Goal: Task Accomplishment & Management: Manage account settings

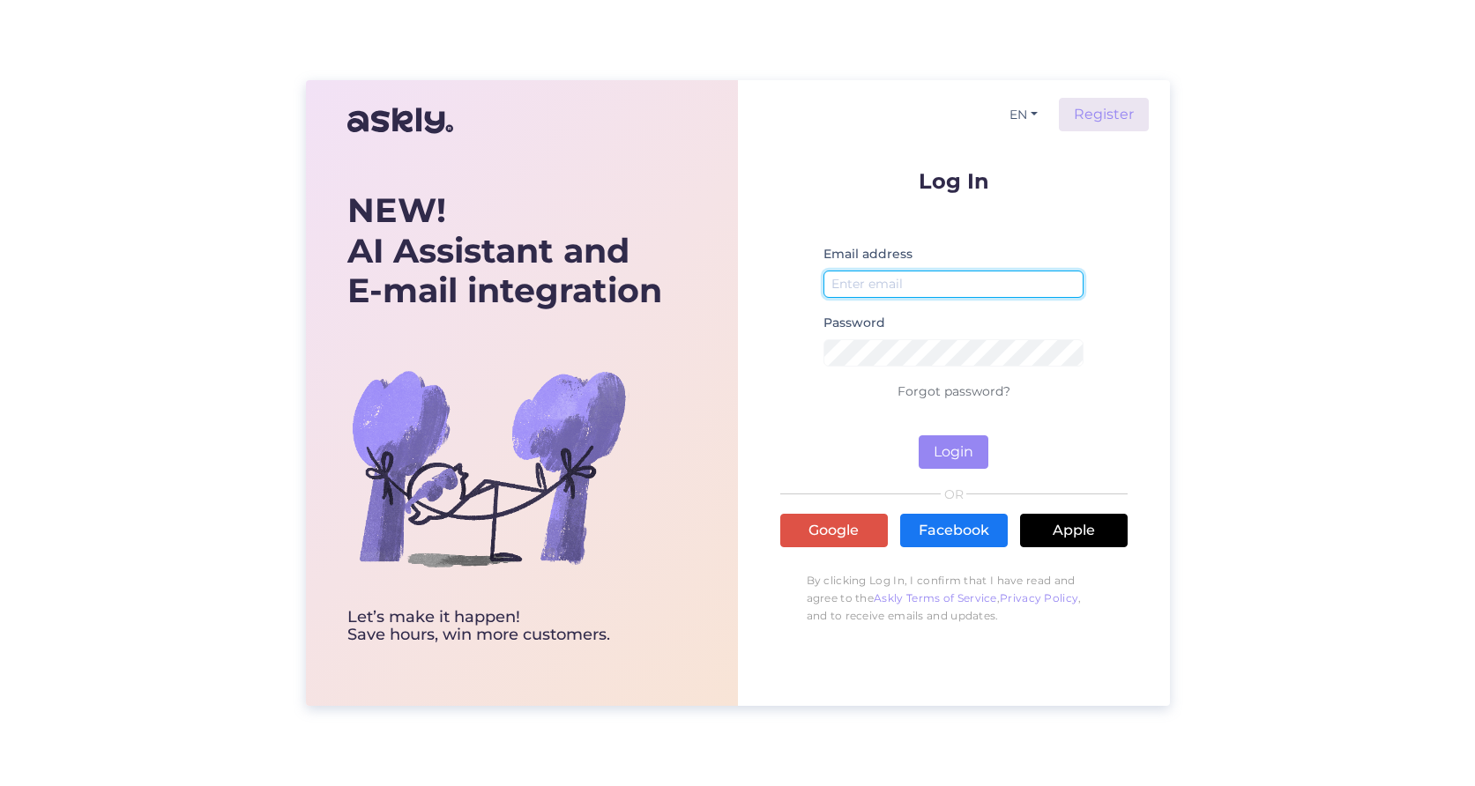
type input "[EMAIL_ADDRESS][DOMAIN_NAME]"
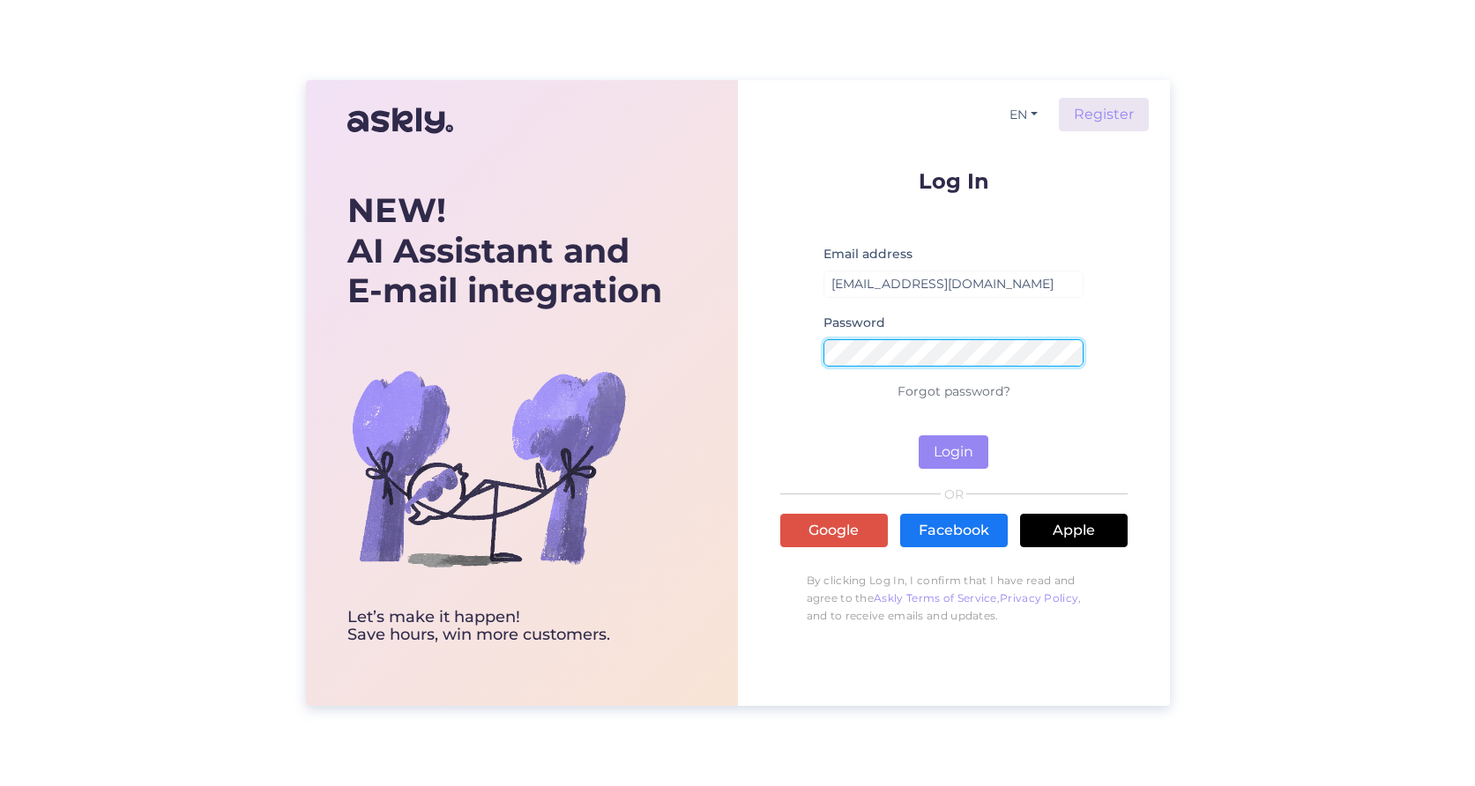
click at [953, 452] on button "Login" at bounding box center [954, 451] width 70 height 33
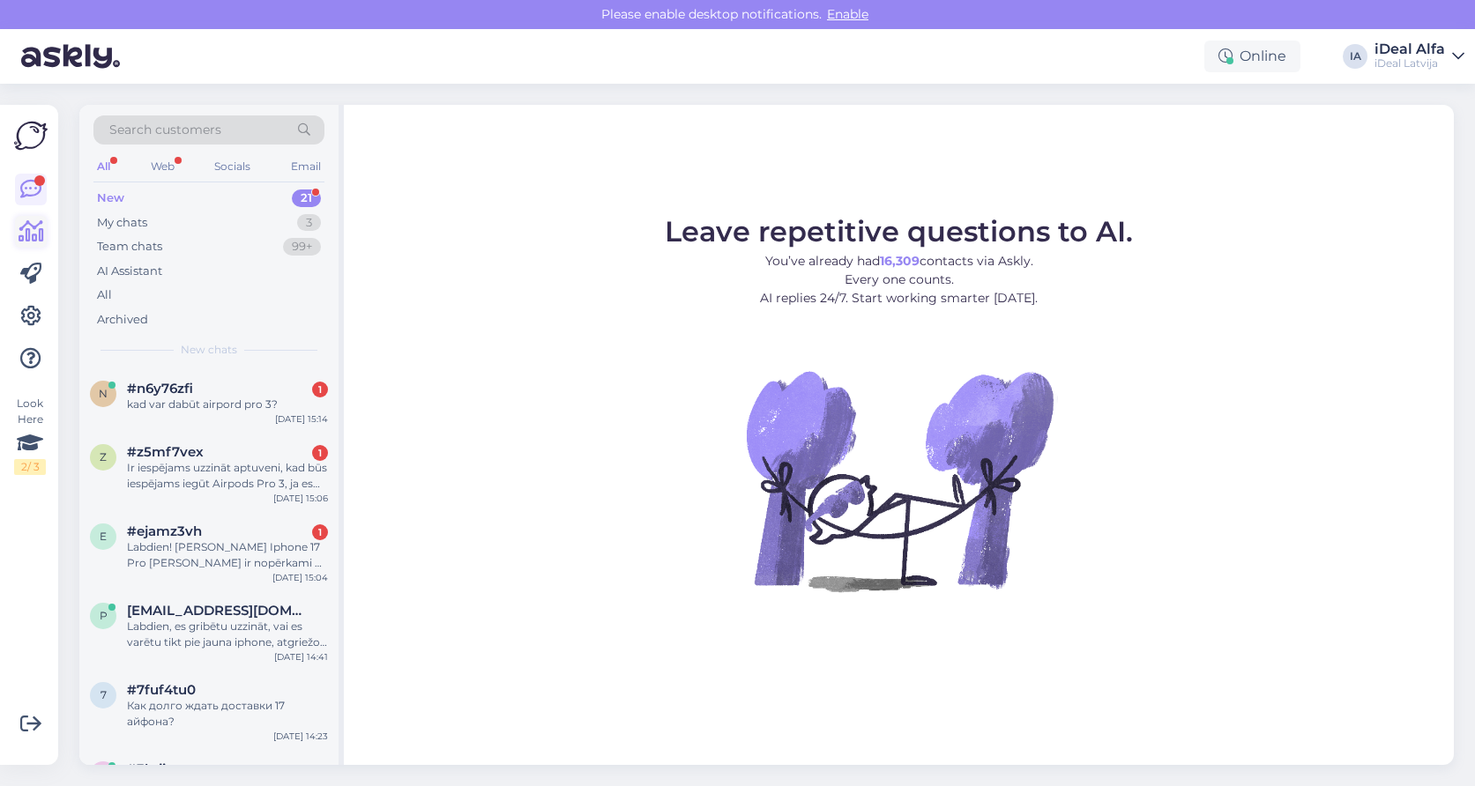
click at [31, 221] on icon at bounding box center [32, 231] width 26 height 21
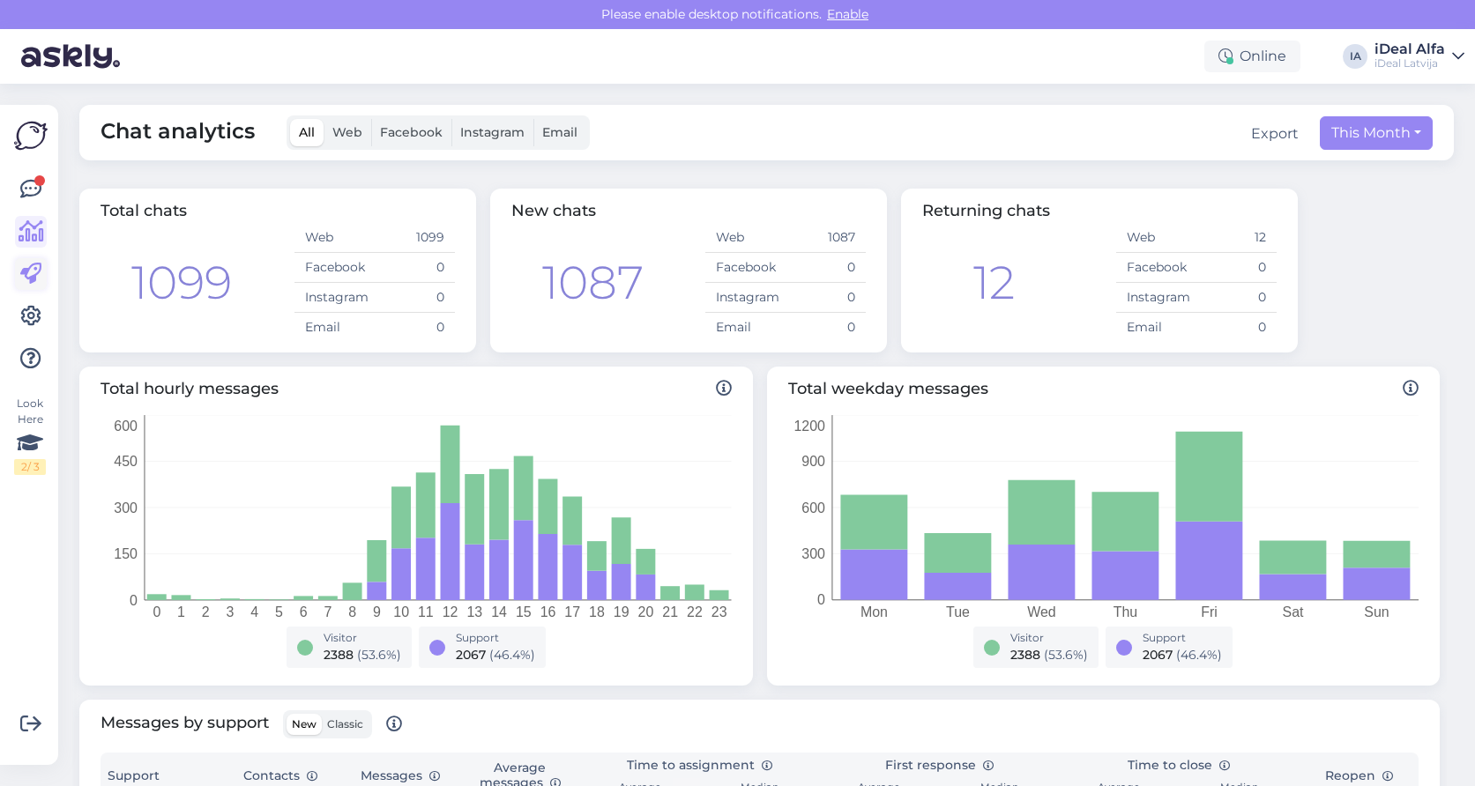
click at [33, 272] on icon at bounding box center [30, 274] width 21 height 21
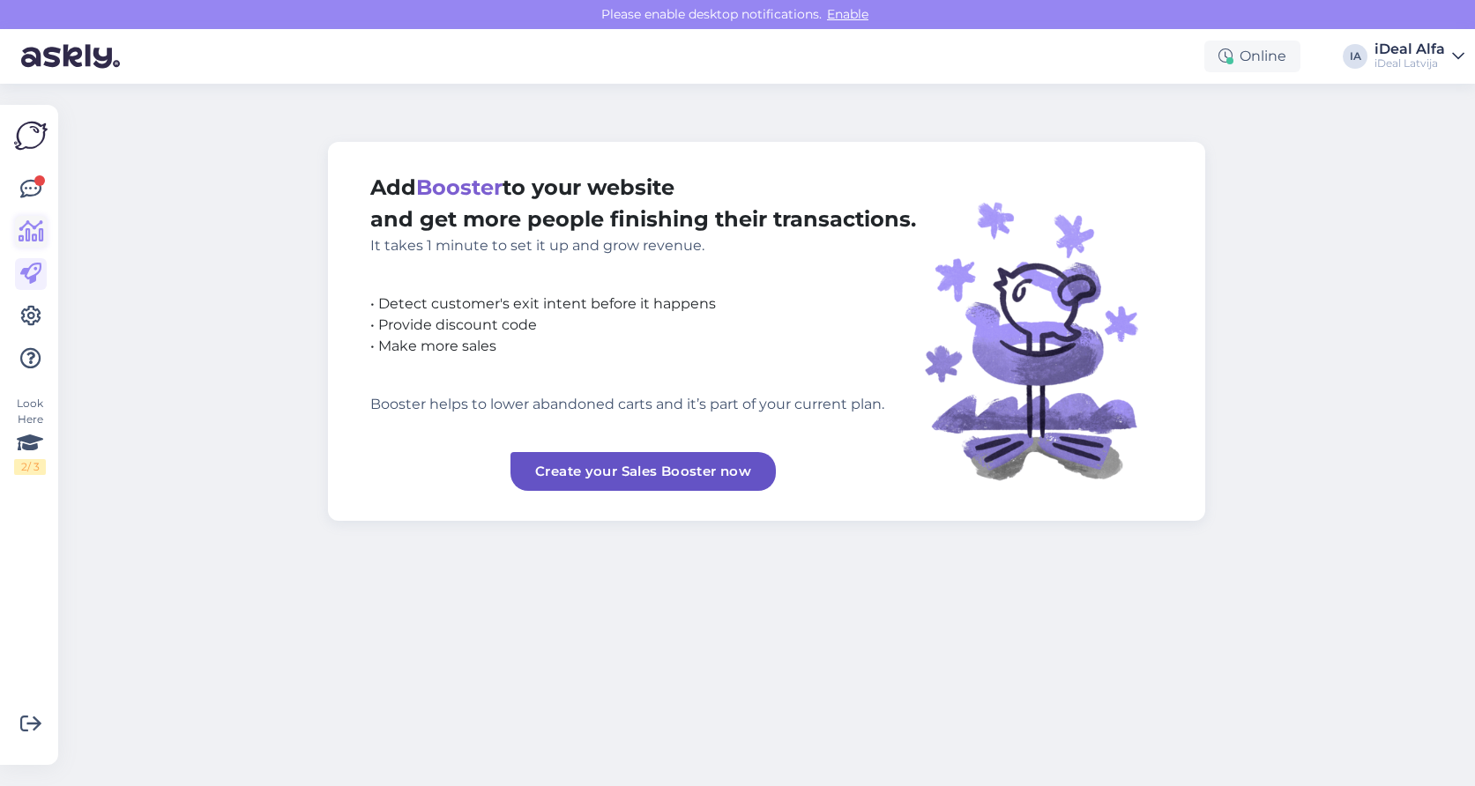
click at [33, 234] on icon at bounding box center [32, 231] width 26 height 21
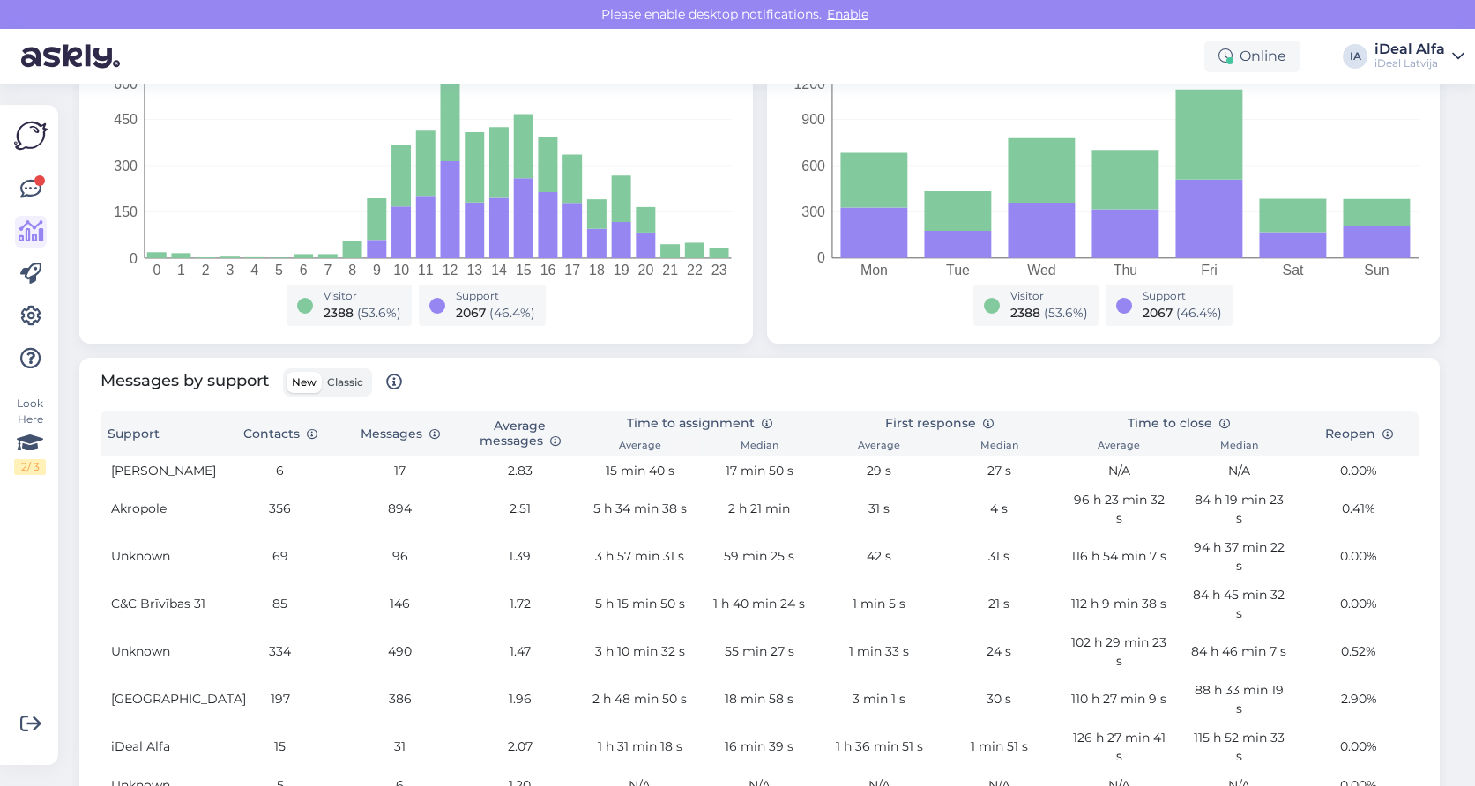
scroll to position [332, 0]
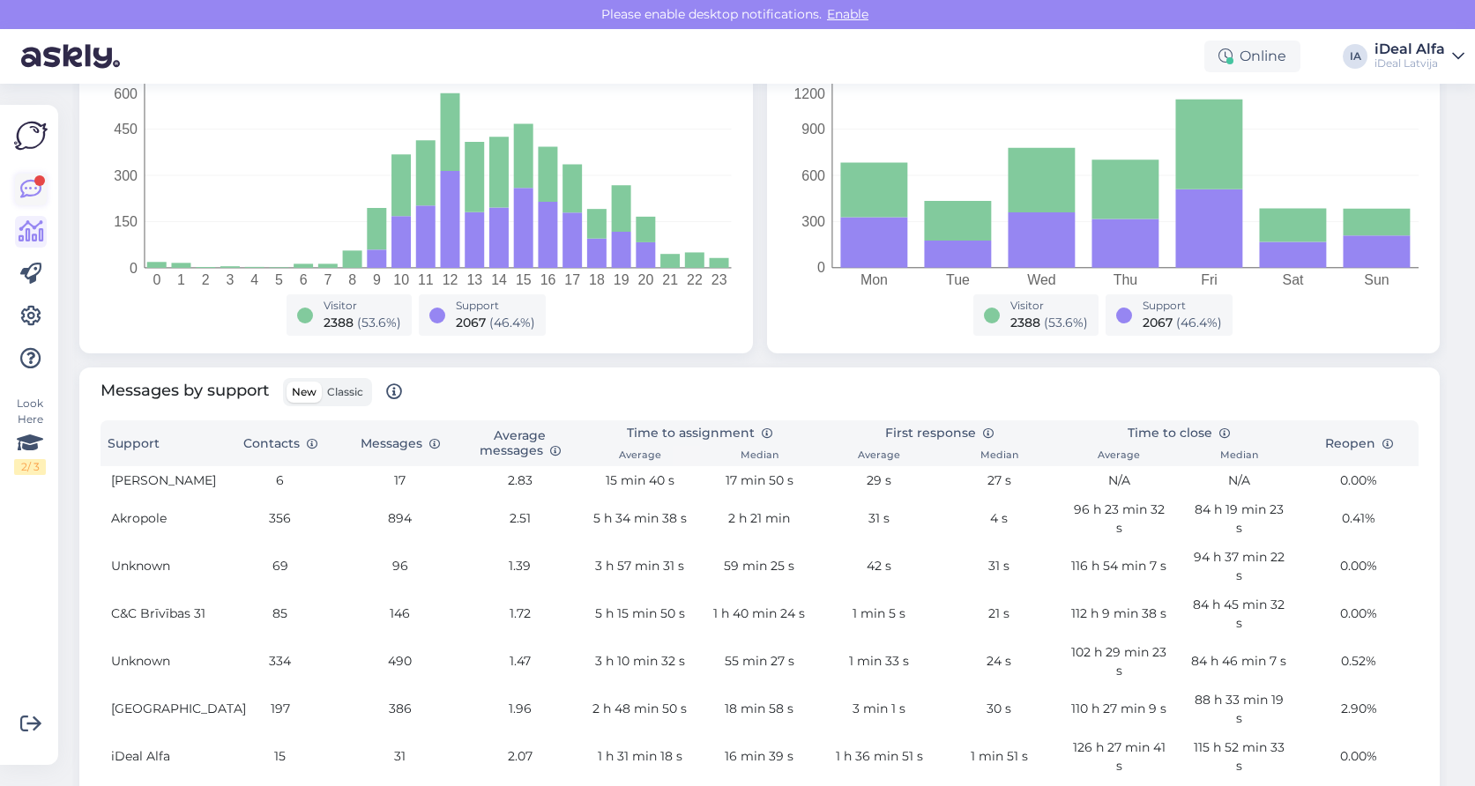
click at [34, 187] on icon at bounding box center [30, 189] width 21 height 21
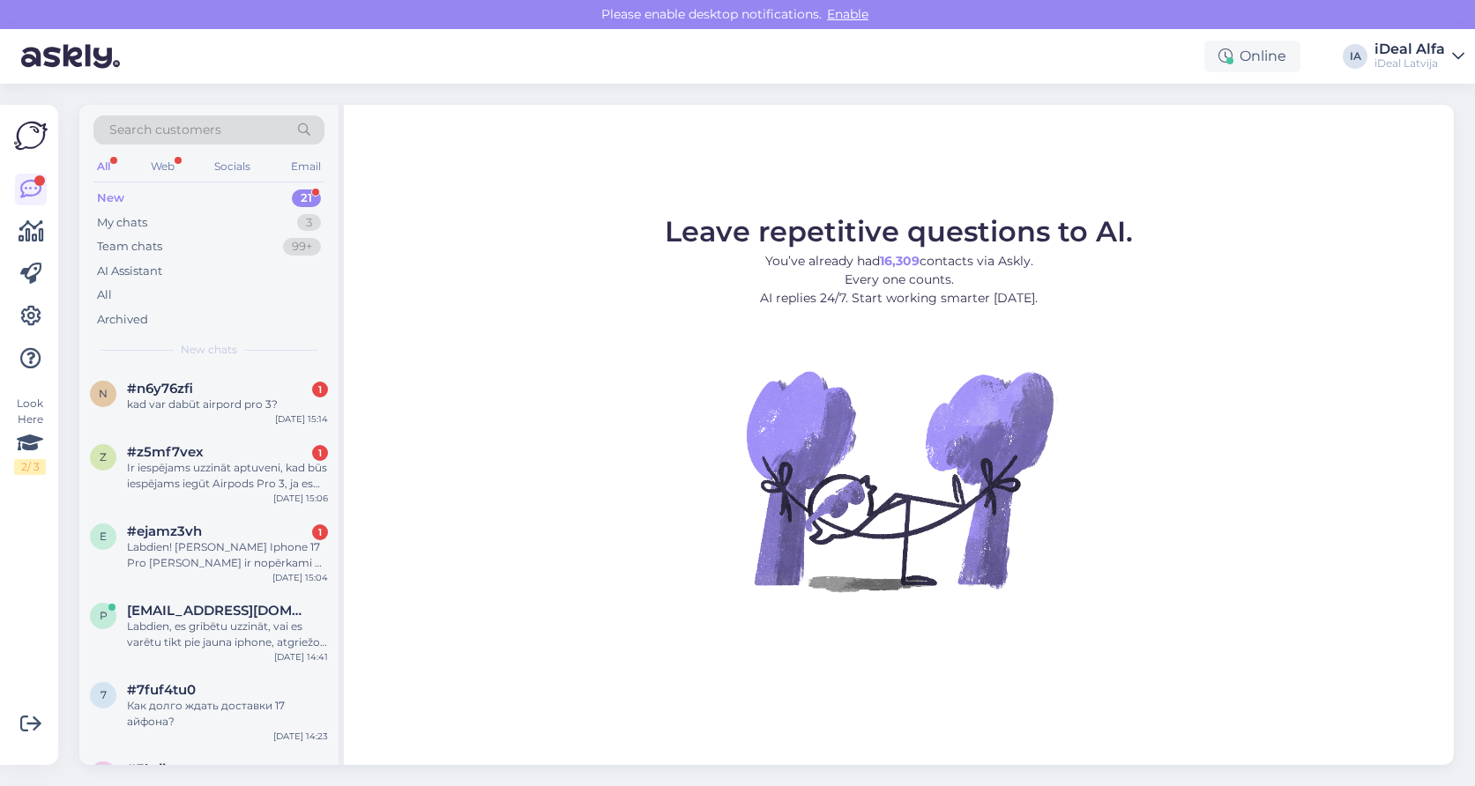
click at [108, 165] on div "All" at bounding box center [103, 166] width 20 height 23
click at [32, 225] on icon at bounding box center [32, 231] width 26 height 21
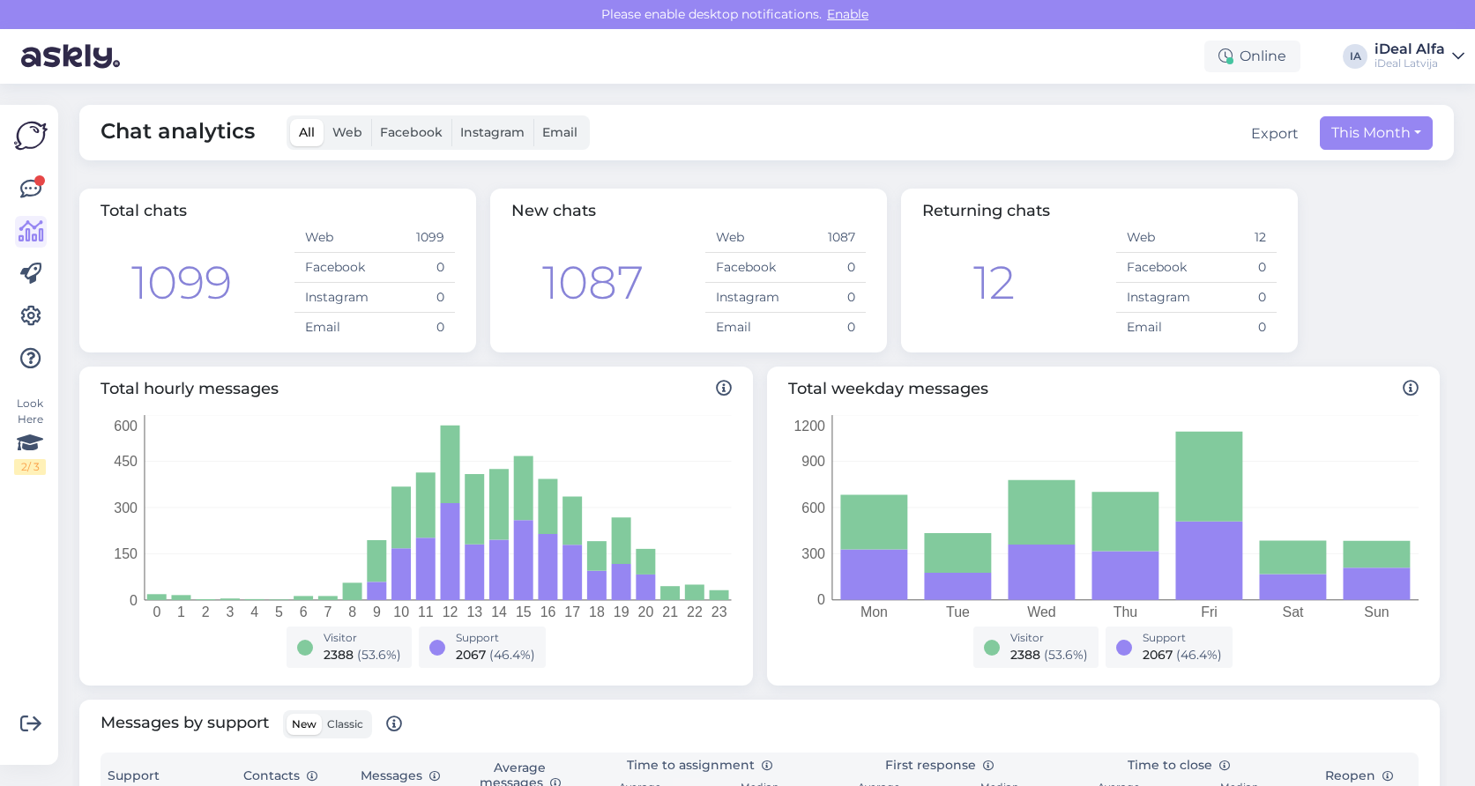
click at [1272, 133] on div "Export" at bounding box center [1275, 133] width 48 height 21
click at [1395, 208] on div "Total chats 1099 Web 1099 Facebook 0 Instagram 0 Email 0 New chats 1087 Web 108…" at bounding box center [759, 271] width 1374 height 178
click at [1413, 123] on button "This Month" at bounding box center [1376, 132] width 113 height 33
select select "8"
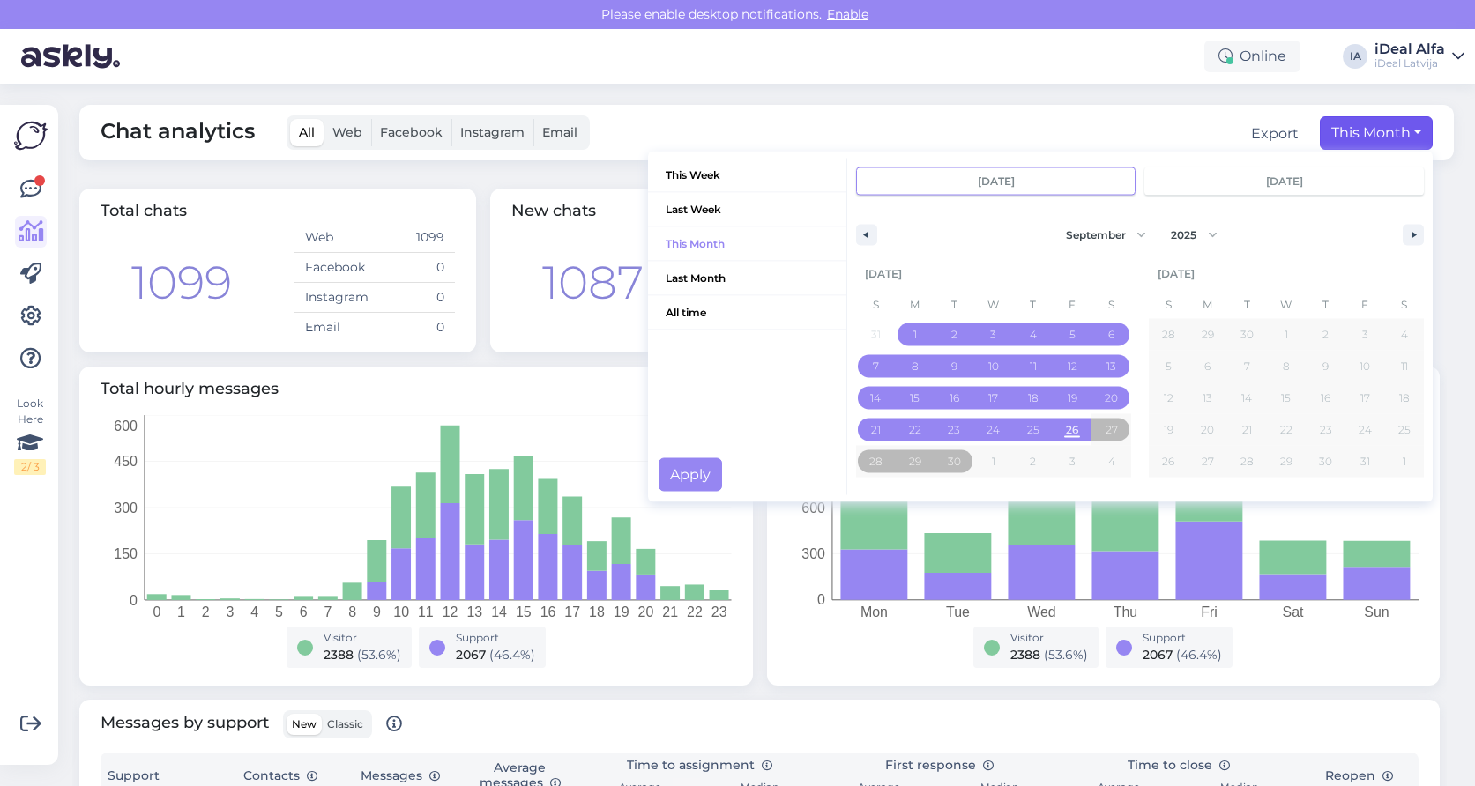
click at [1413, 123] on button "This Month" at bounding box center [1376, 132] width 113 height 33
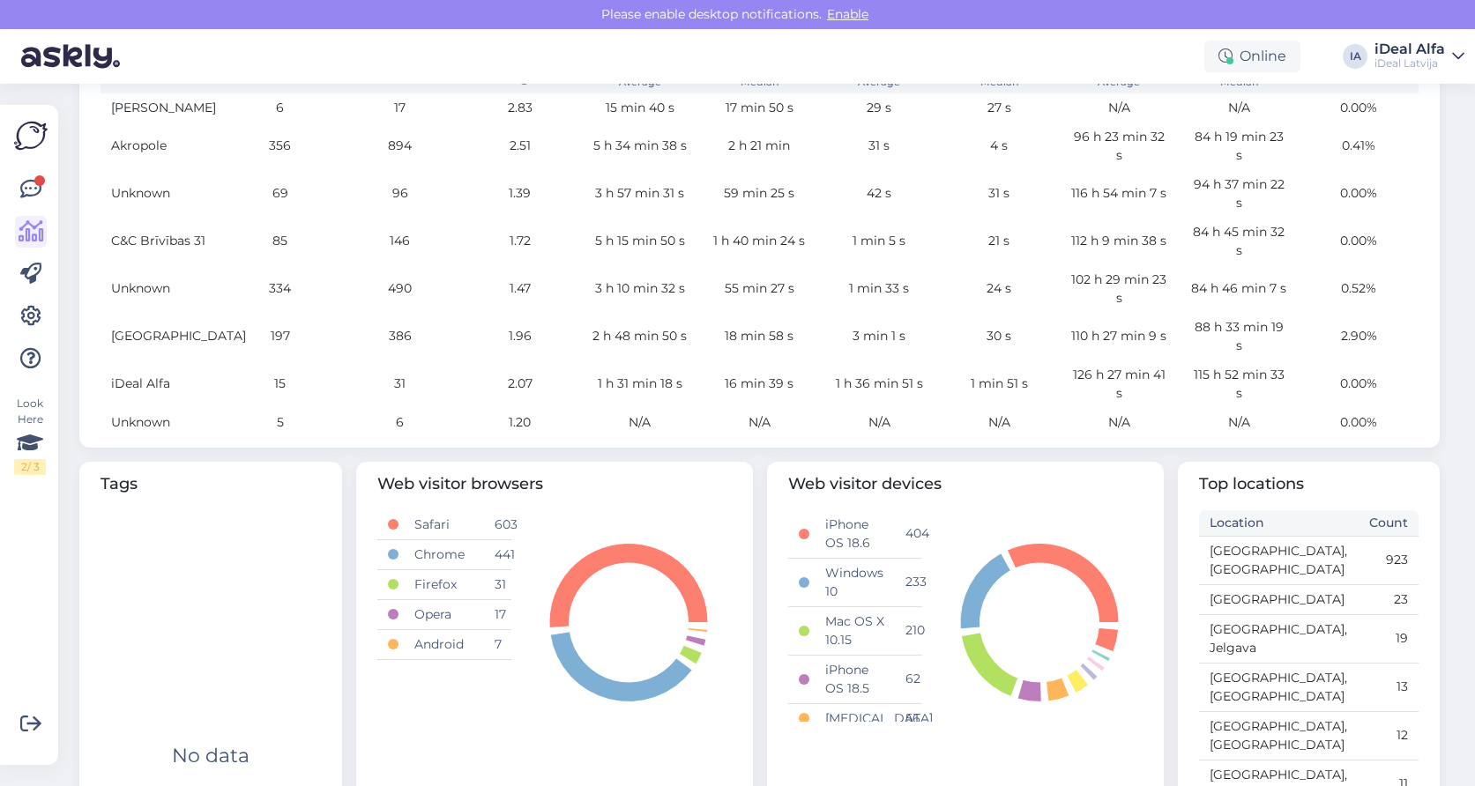
scroll to position [621, 0]
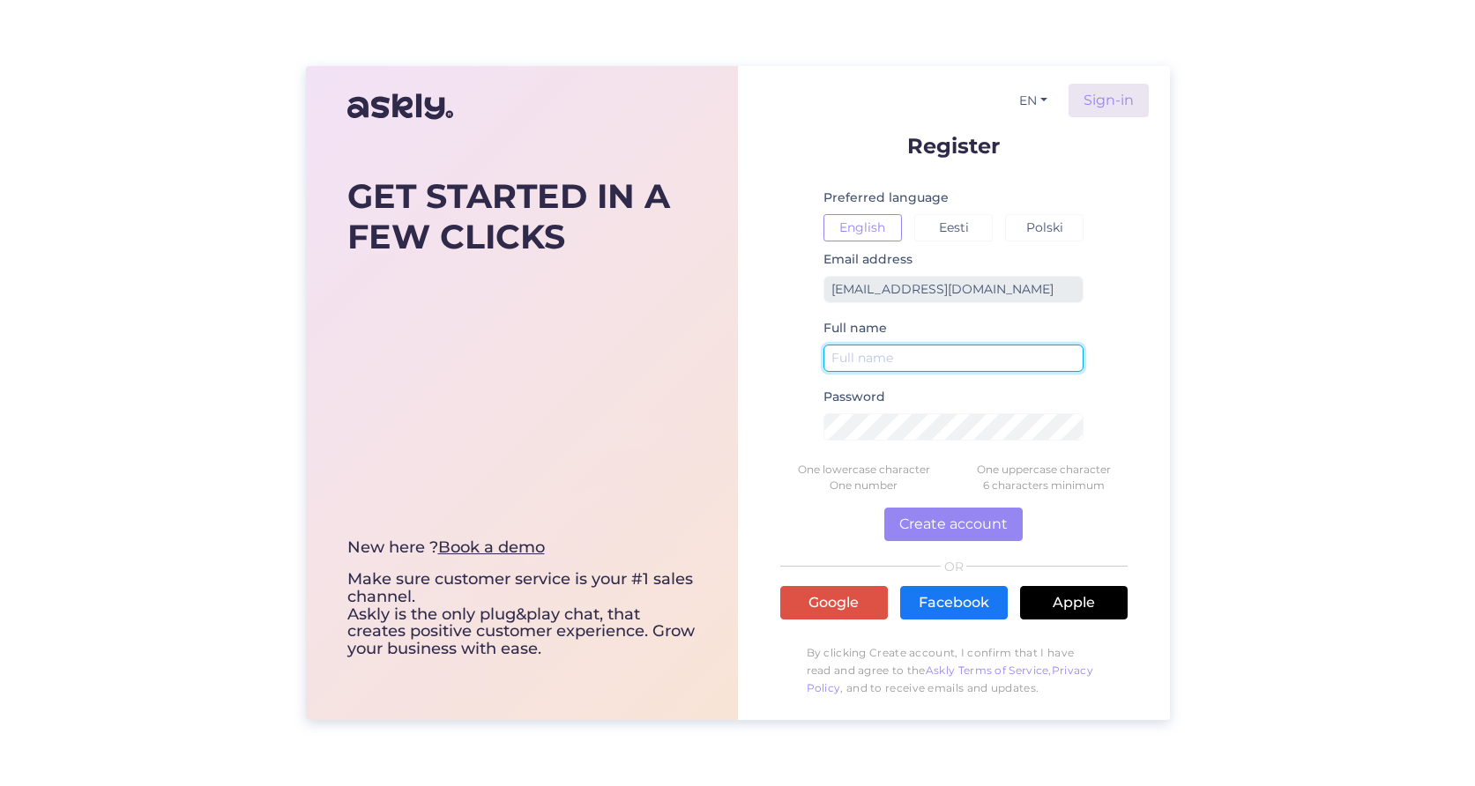
click at [884, 348] on input "text" at bounding box center [953, 358] width 261 height 27
click at [889, 350] on input "text" at bounding box center [953, 358] width 261 height 27
click at [767, 323] on div "EN Sign-in Register Preferred language English Eesti Polski Email address [EMAI…" at bounding box center [954, 393] width 432 height 654
click at [843, 342] on div "Full name" at bounding box center [953, 351] width 261 height 69
click at [849, 347] on input "text" at bounding box center [953, 358] width 261 height 27
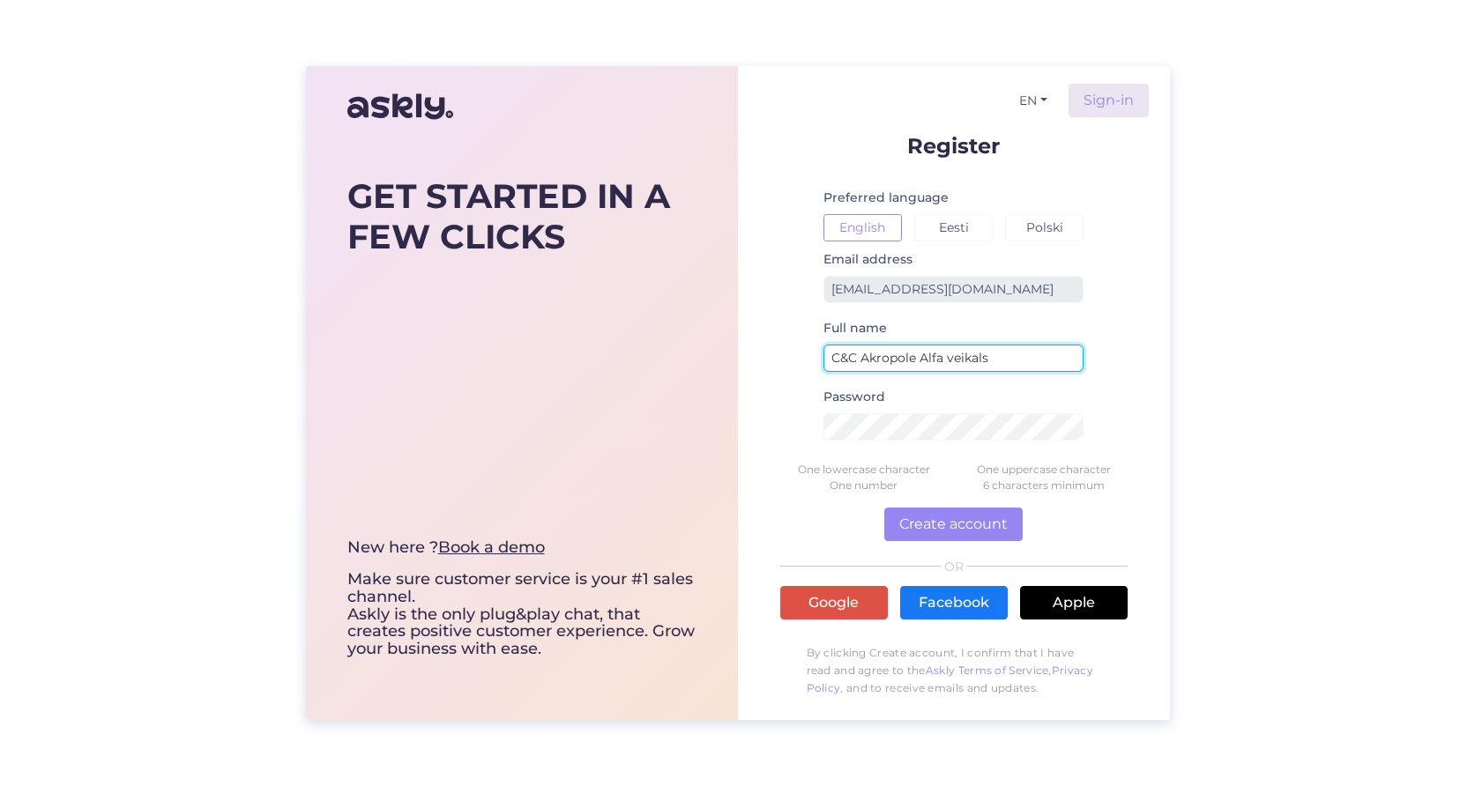
type input "C&C Akropole Alfa veikals"
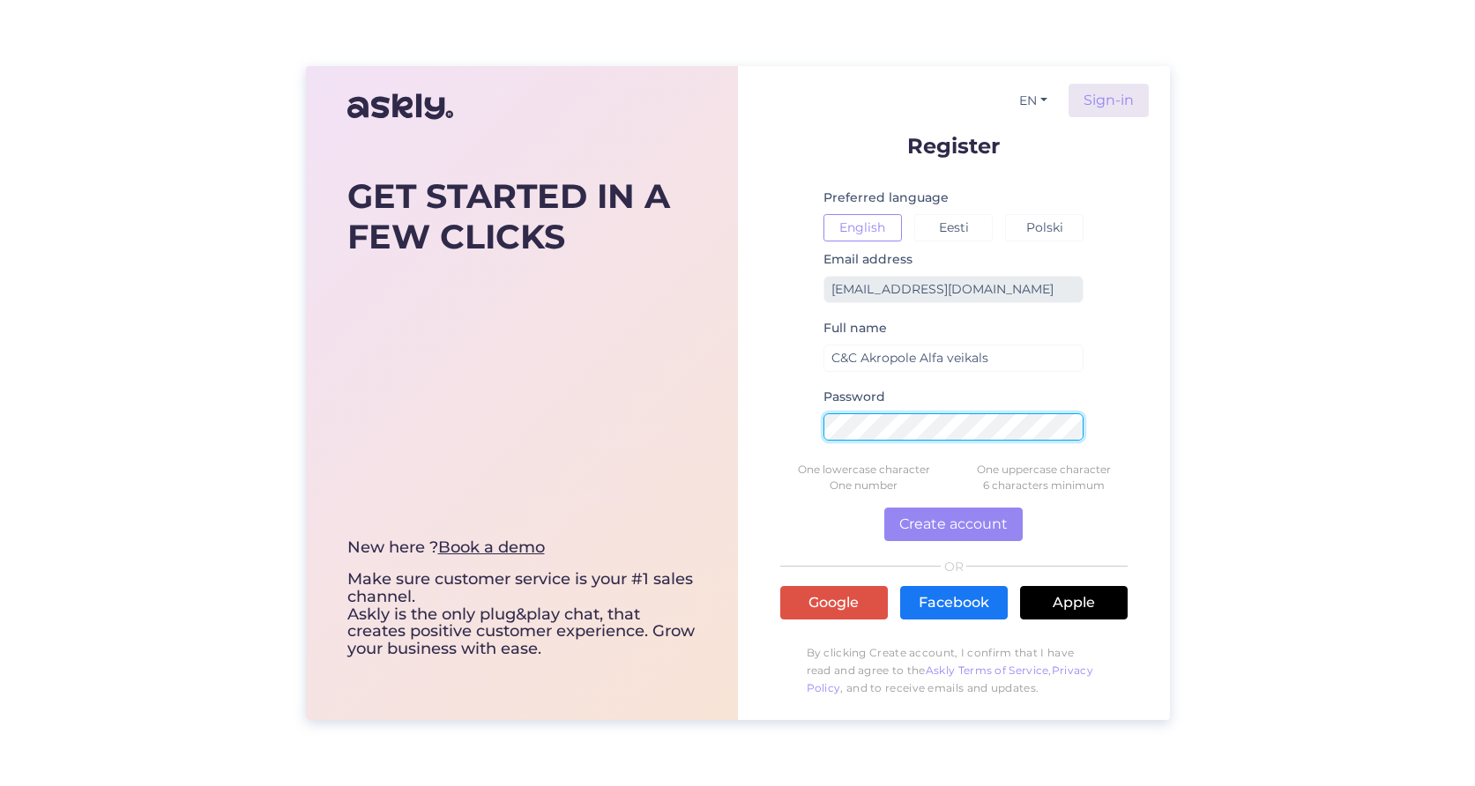
click at [639, 430] on div "GET STARTED IN A FEW CLICKS New here ? Book a demo Make sure customer service i…" at bounding box center [738, 393] width 864 height 654
click at [953, 524] on button "Create account" at bounding box center [953, 524] width 138 height 33
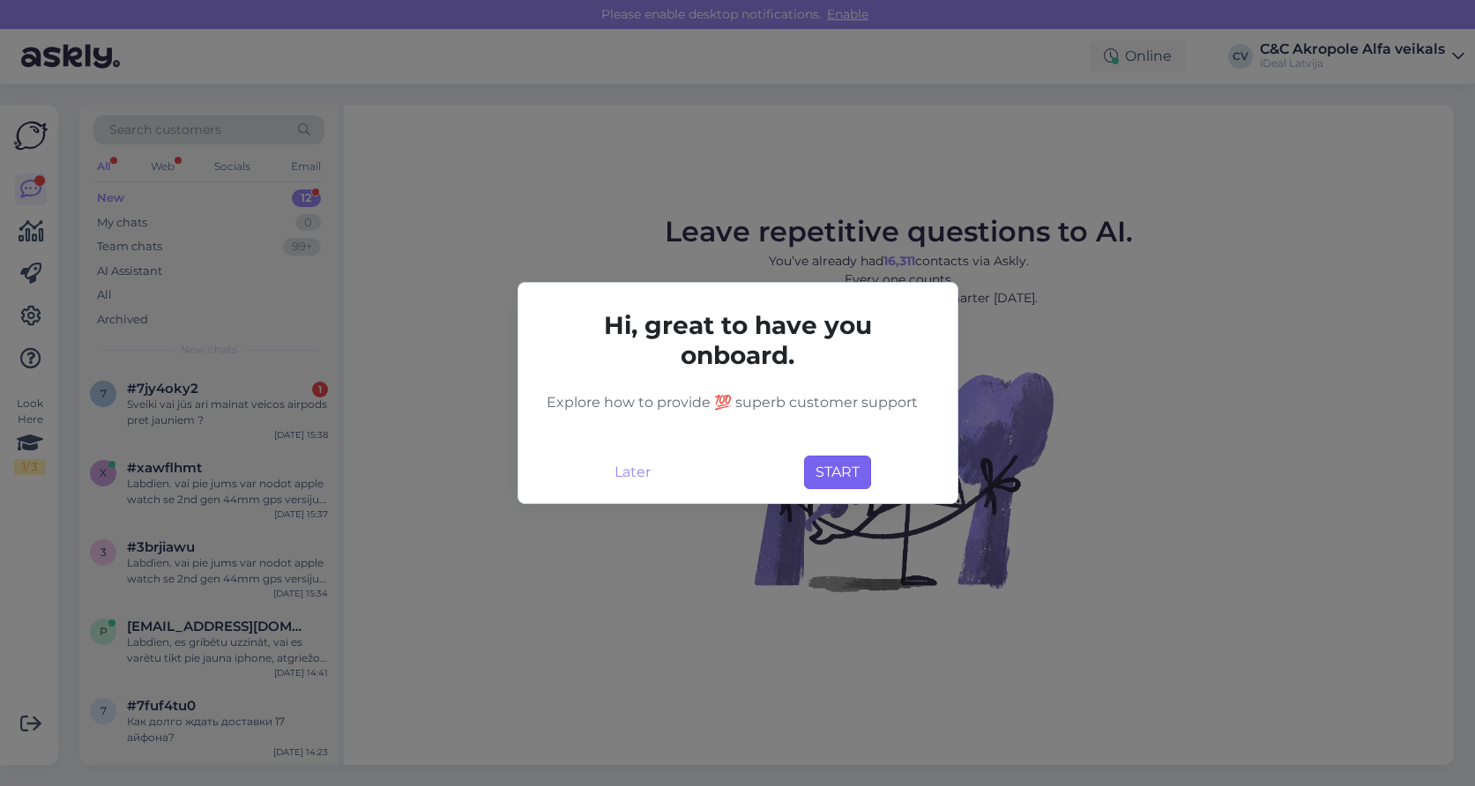
click at [852, 476] on button "START" at bounding box center [837, 472] width 67 height 33
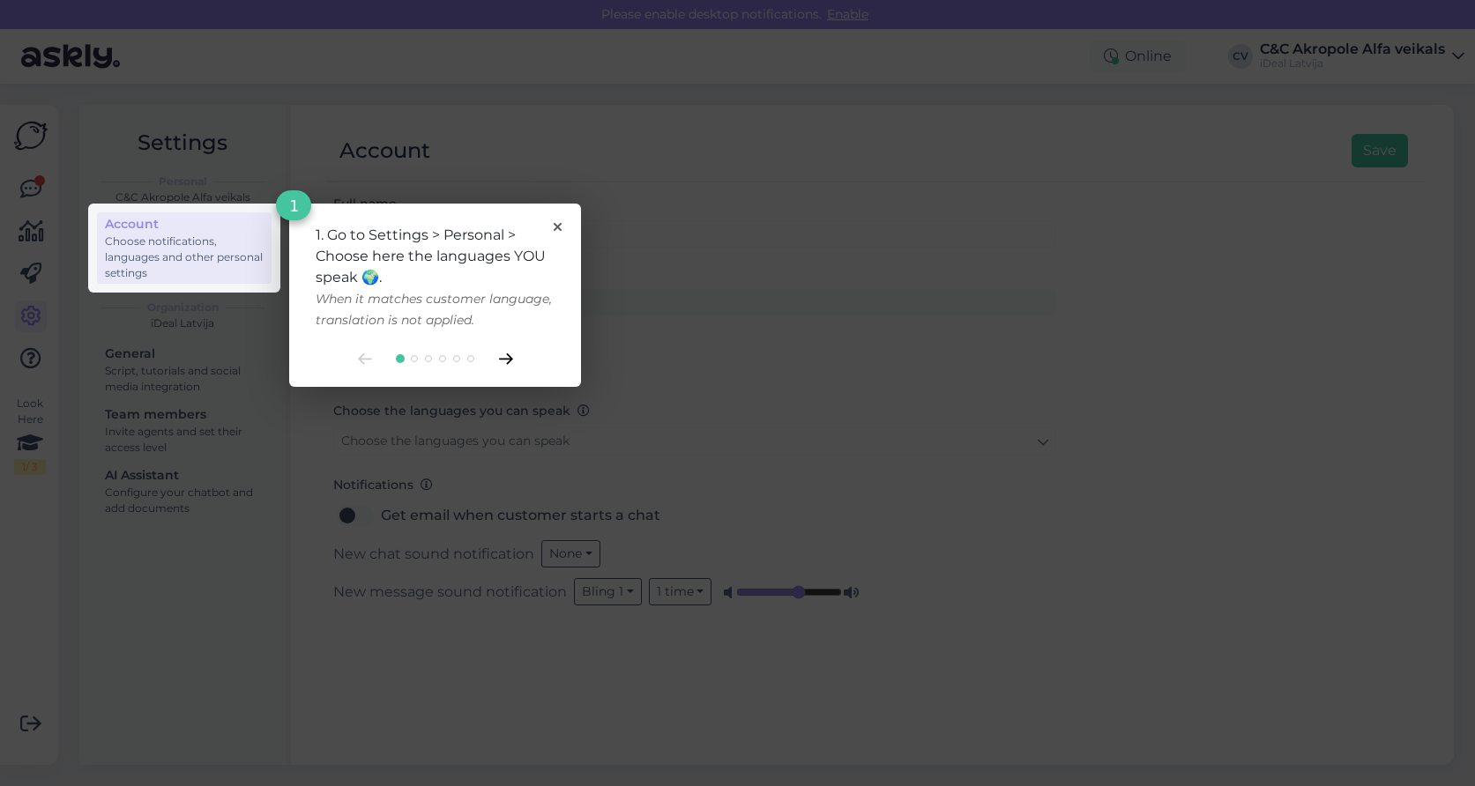
click at [501, 361] on icon at bounding box center [506, 358] width 14 height 11
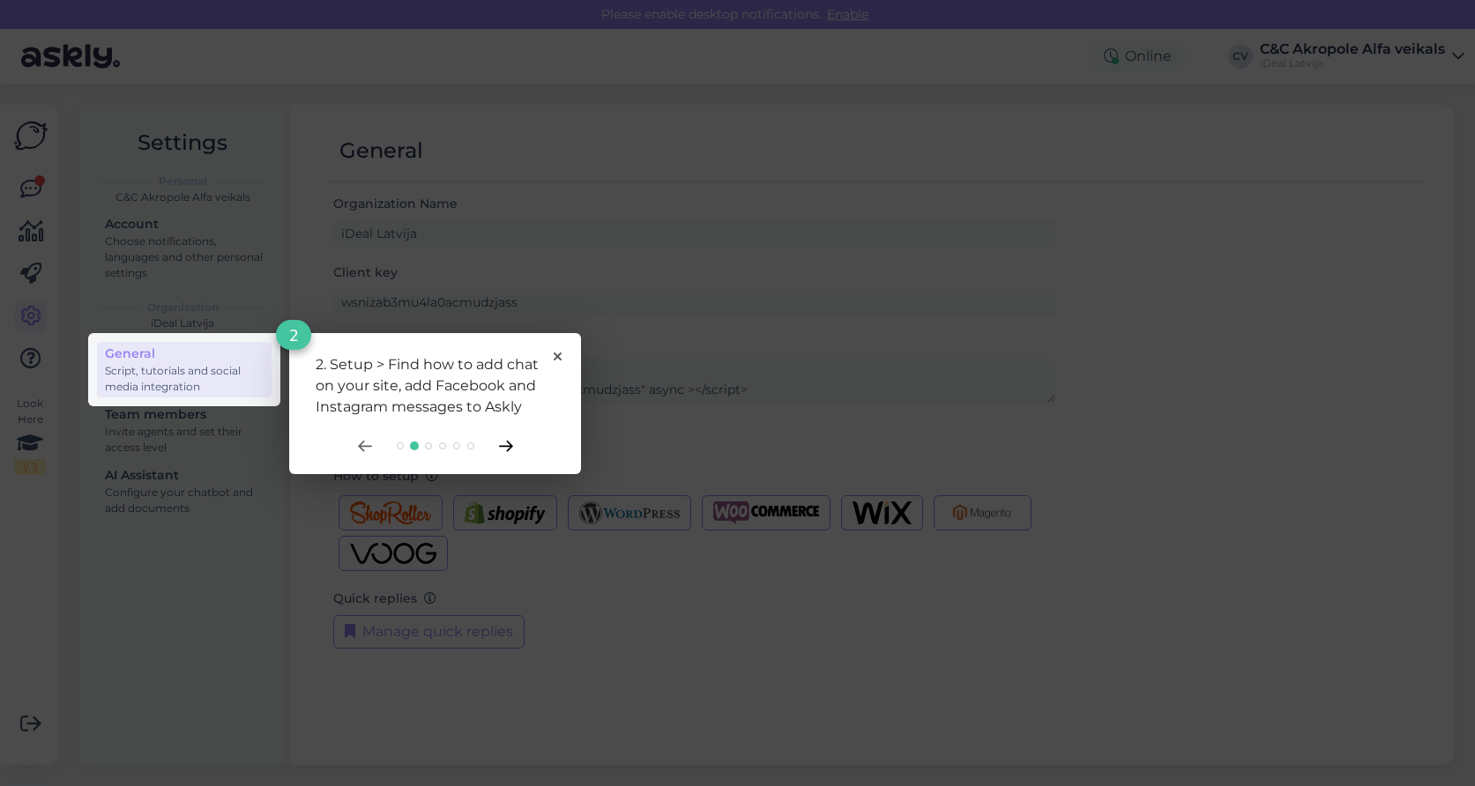
click at [501, 361] on div "2. Setup > Find how to add chat on your site, add Facebook and Instagram messag…" at bounding box center [435, 385] width 239 height 63
click at [556, 351] on div "2. Setup > Find how to add chat on your site, add Facebook and Instagram messag…" at bounding box center [435, 403] width 292 height 141
click at [554, 359] on icon at bounding box center [558, 357] width 8 height 8
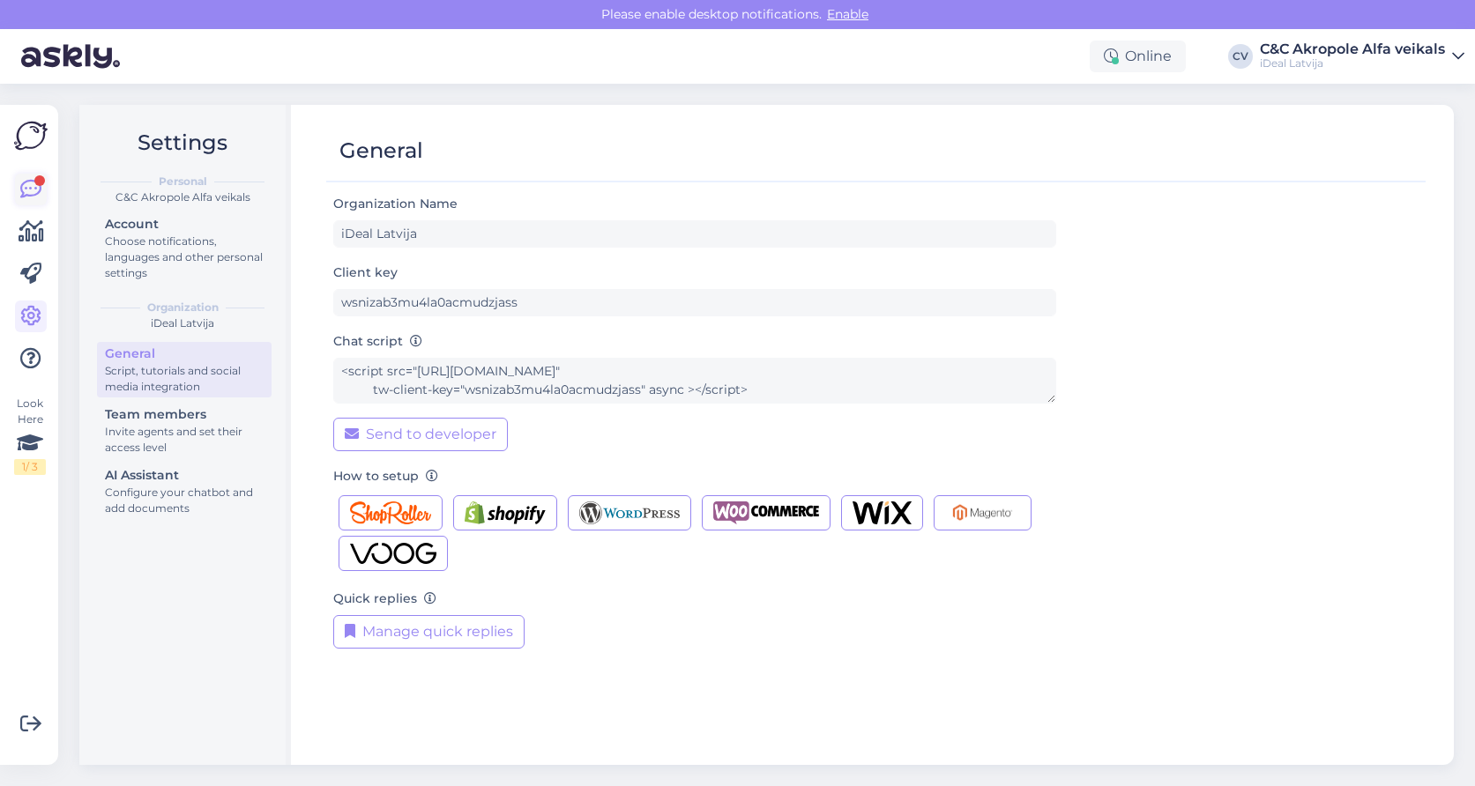
click at [20, 188] on icon at bounding box center [30, 189] width 21 height 21
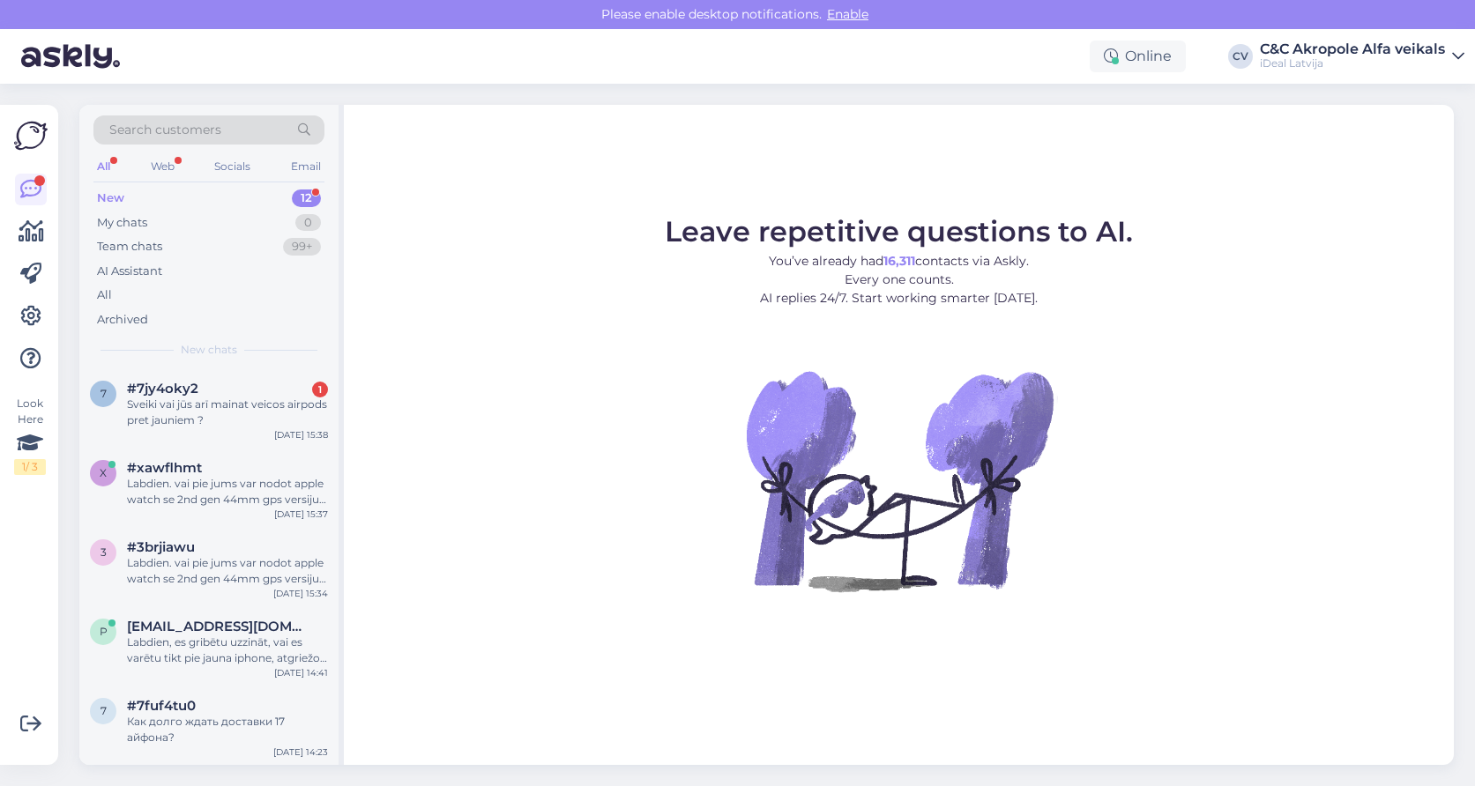
click at [1452, 57] on icon at bounding box center [1458, 56] width 12 height 14
